Goal: Task Accomplishment & Management: Use online tool/utility

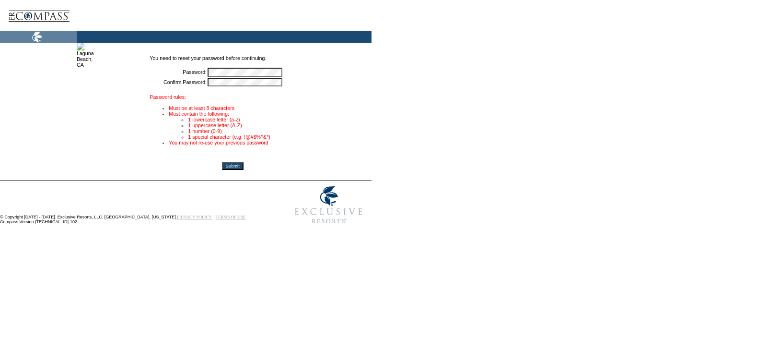
click at [222, 162] on input "Submit" at bounding box center [233, 166] width 22 height 8
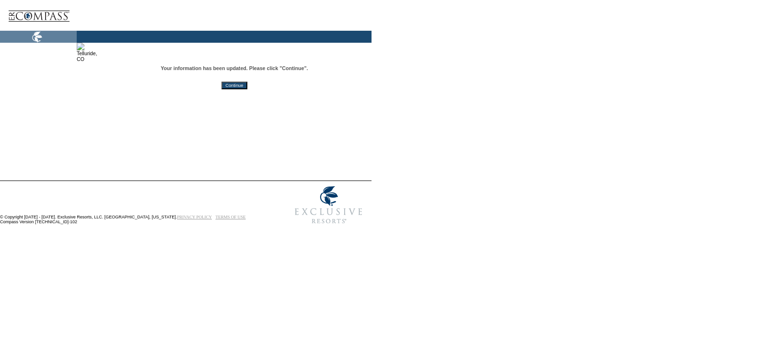
click at [247, 89] on input "Continue" at bounding box center [234, 86] width 25 height 8
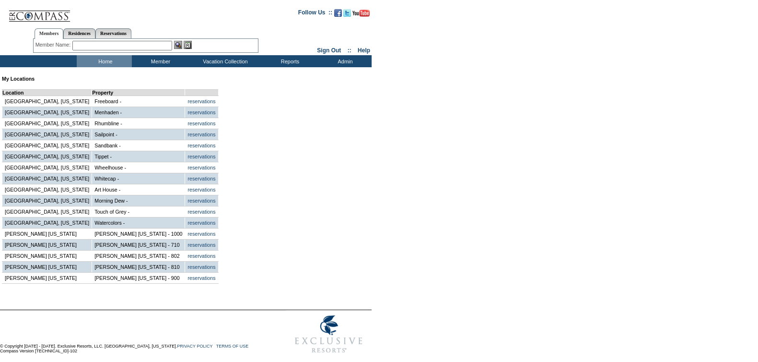
drag, startPoint x: 437, startPoint y: 39, endPoint x: 424, endPoint y: 20, distance: 22.5
click at [437, 39] on form "Follow Us ::" at bounding box center [377, 179] width 755 height 355
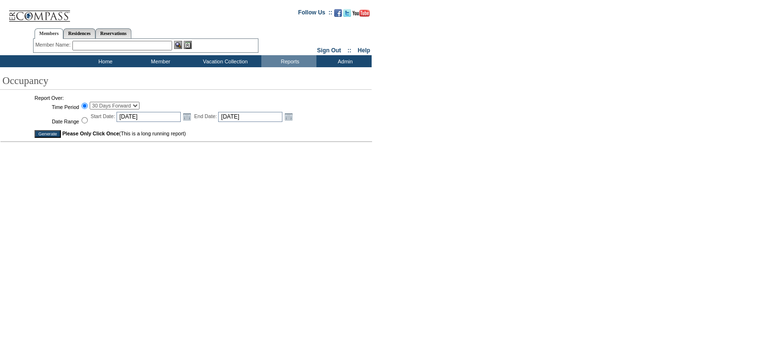
click at [101, 105] on select "30 Days Forward 60 Days Forward 90 Days Forward September, 2025 August, 2025 Ju…" at bounding box center [115, 106] width 50 height 8
select select "-1"
click at [90, 102] on select "30 Days Forward 60 Days Forward 90 Days Forward September, 2025 August, 2025 Ju…" at bounding box center [115, 106] width 50 height 8
click at [52, 136] on input "Generate" at bounding box center [48, 134] width 26 height 8
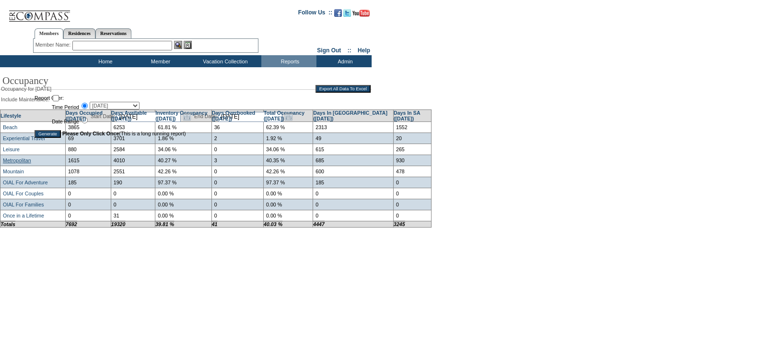
click at [15, 163] on link "Metropolitan" at bounding box center [17, 160] width 28 height 6
